Goal: Communication & Community: Answer question/provide support

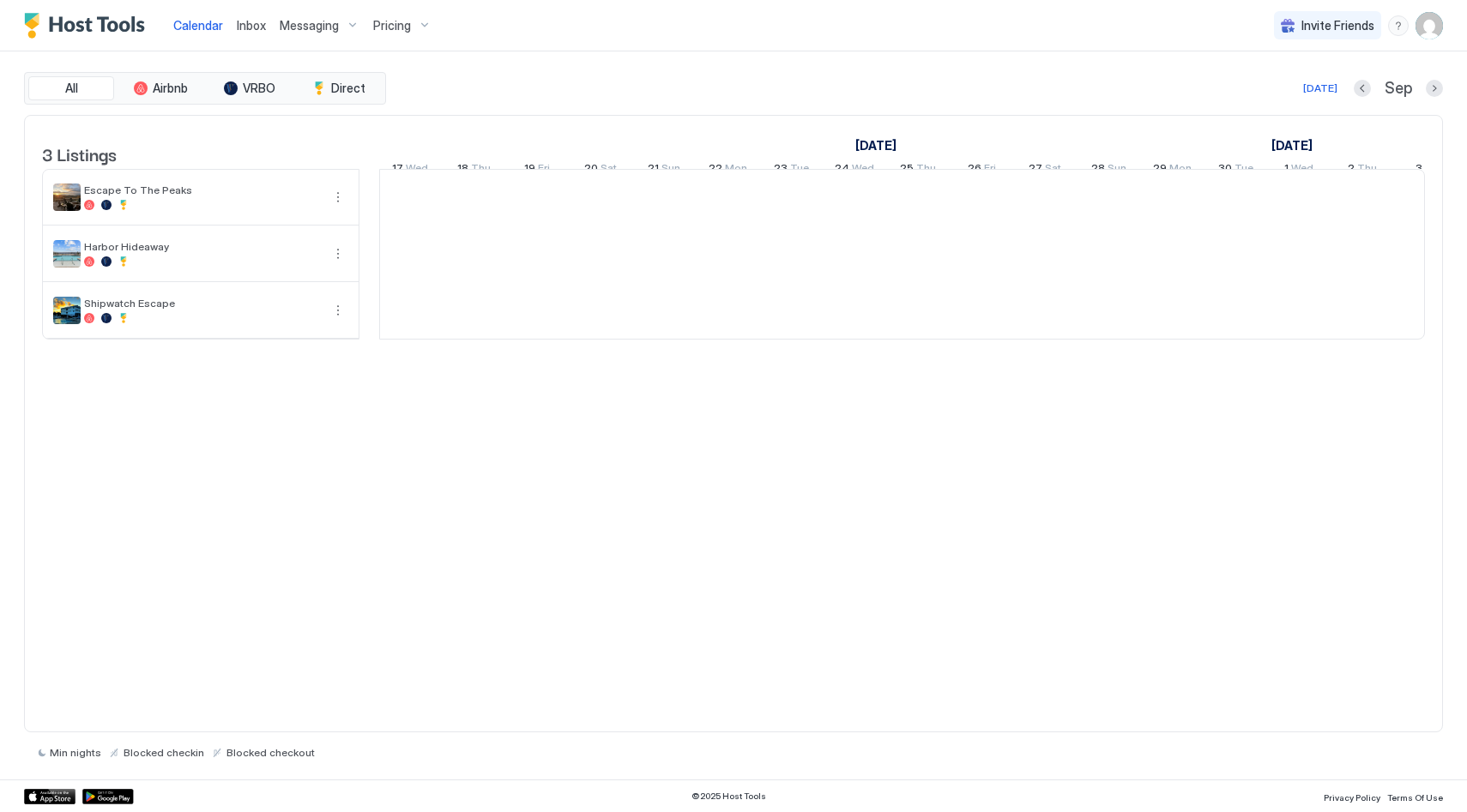
scroll to position [0, 953]
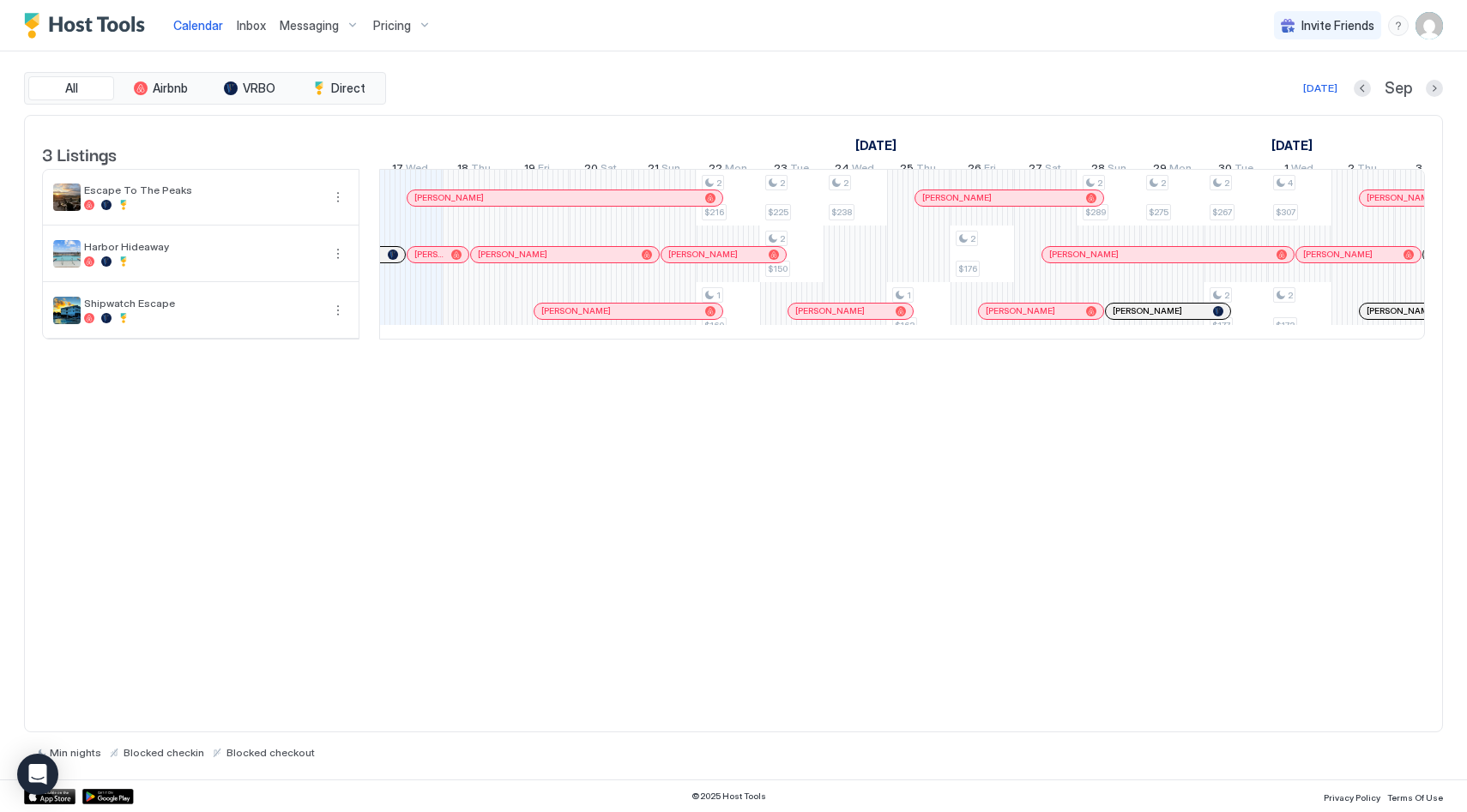
click at [250, 18] on span "Inbox" at bounding box center [251, 25] width 29 height 15
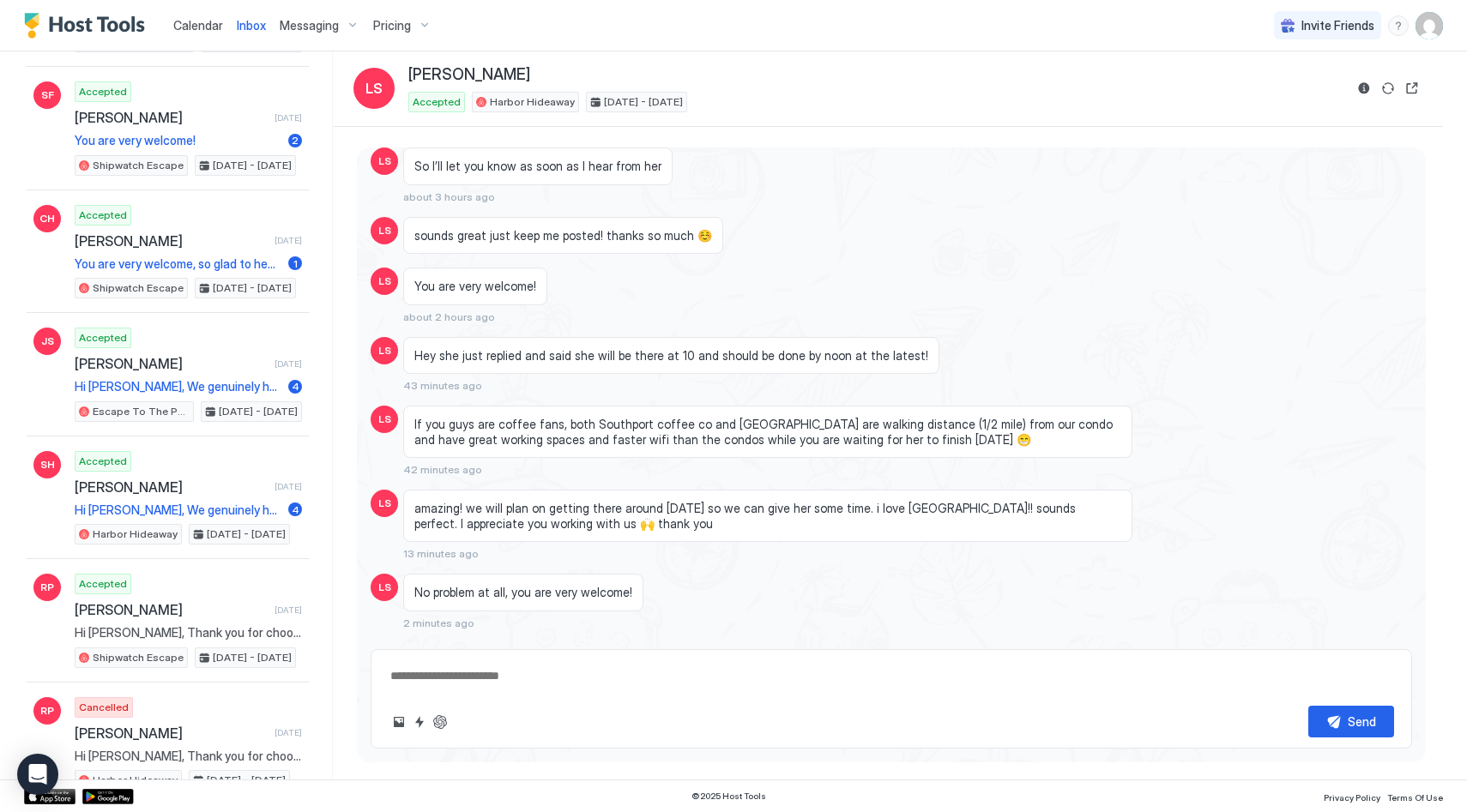
scroll to position [1958, 0]
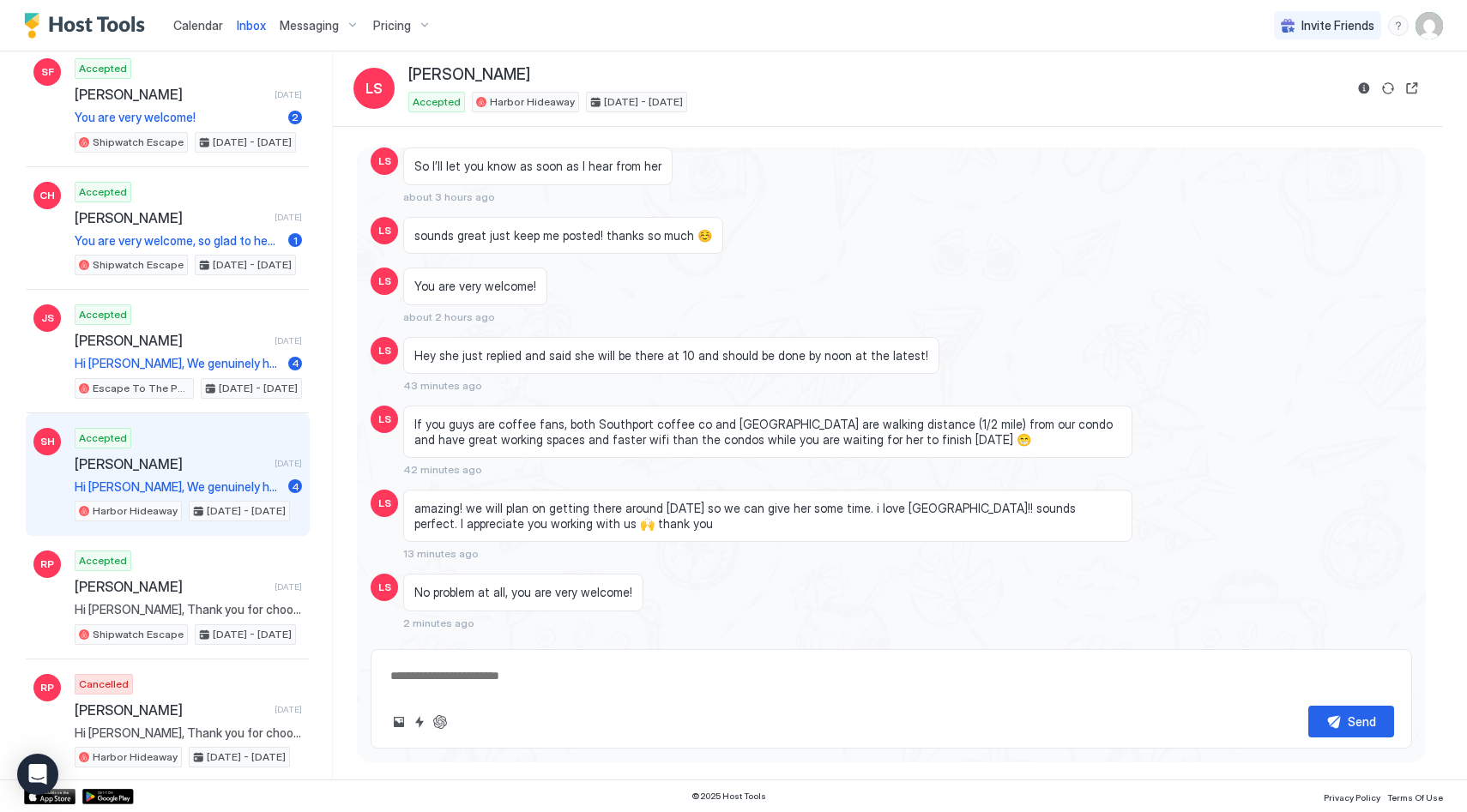
click at [189, 451] on div "Accepted [PERSON_NAME] [DATE] Hi [PERSON_NAME], We genuinely hope you enjoyed y…" at bounding box center [189, 475] width 227 height 94
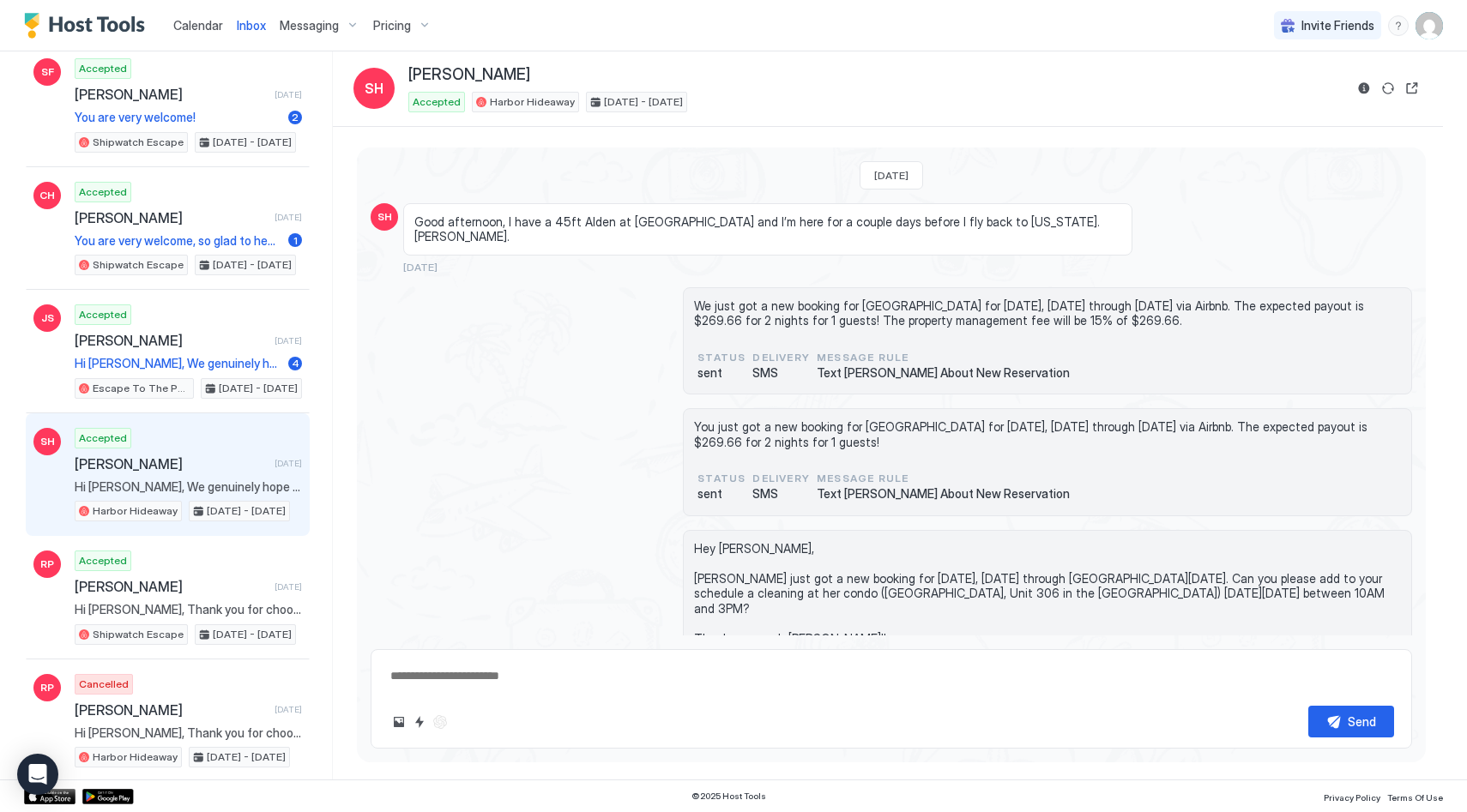
type textarea "*"
